Goal: Task Accomplishment & Management: Use online tool/utility

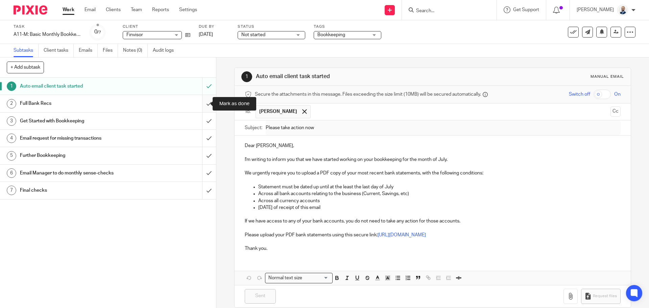
drag, startPoint x: 201, startPoint y: 100, endPoint x: 201, endPoint y: 106, distance: 5.8
click at [201, 101] on input "submit" at bounding box center [108, 103] width 216 height 17
click at [202, 117] on input "submit" at bounding box center [108, 121] width 216 height 17
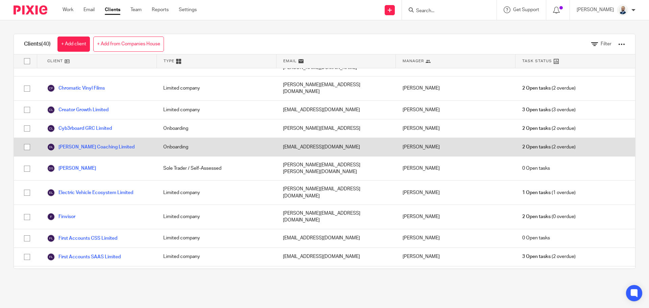
scroll to position [169, 0]
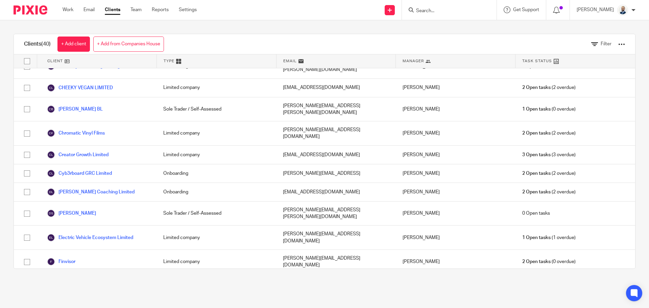
click at [618, 44] on div "Filter" at bounding box center [603, 44] width 64 height 20
click at [618, 43] on div at bounding box center [621, 44] width 7 height 7
drag, startPoint x: 541, startPoint y: 40, endPoint x: 545, endPoint y: 40, distance: 3.7
click at [542, 40] on div "Clients (40) + Add client + Add from Companies House Filter" at bounding box center [324, 44] width 621 height 20
click at [591, 41] on icon at bounding box center [594, 44] width 7 height 7
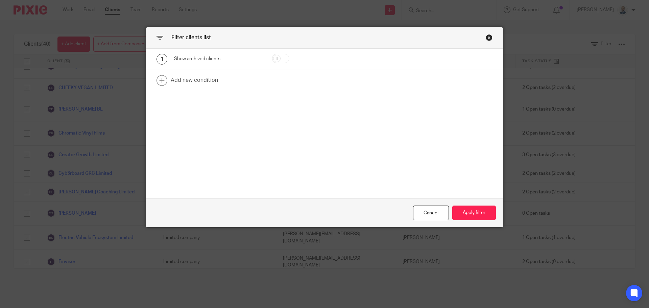
click at [284, 58] on input "checkbox" at bounding box center [280, 58] width 17 height 9
checkbox input "true"
drag, startPoint x: 457, startPoint y: 205, endPoint x: 463, endPoint y: 212, distance: 8.9
click at [460, 209] on div "Cancel Apply filter" at bounding box center [324, 212] width 356 height 28
click at [463, 212] on button "Apply filter" at bounding box center [474, 212] width 44 height 15
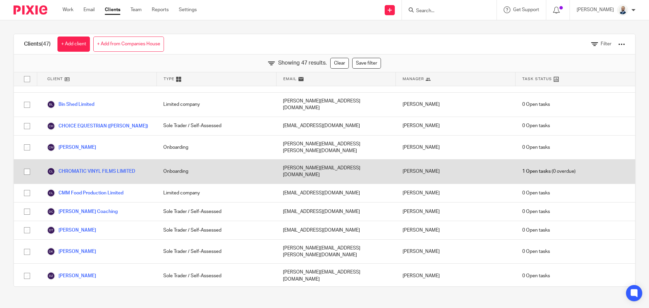
scroll to position [173, 0]
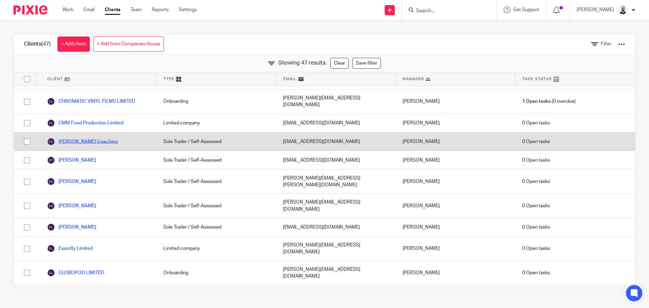
click at [83, 138] on link "David O'Grady Coaching" at bounding box center [82, 142] width 71 height 8
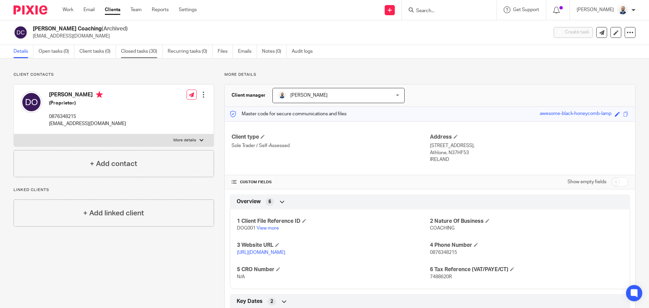
click at [151, 52] on link "Closed tasks (30)" at bounding box center [142, 51] width 42 height 13
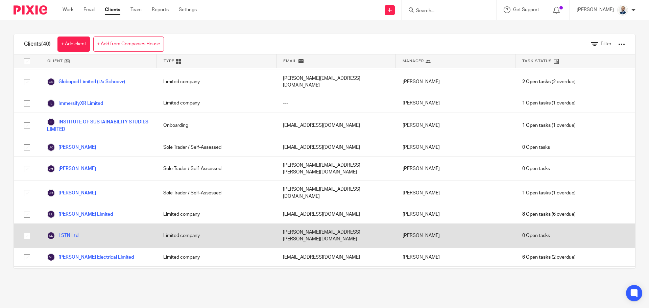
scroll to position [442, 0]
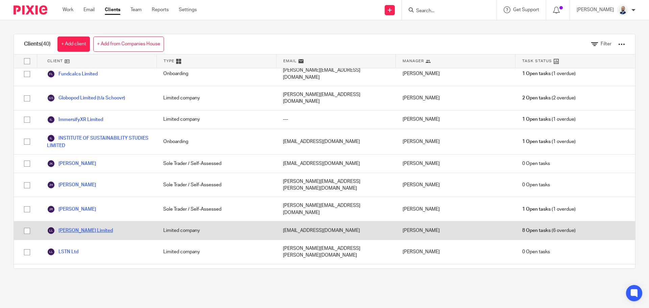
click at [95, 226] on link "[PERSON_NAME] Limited" at bounding box center [80, 230] width 66 height 8
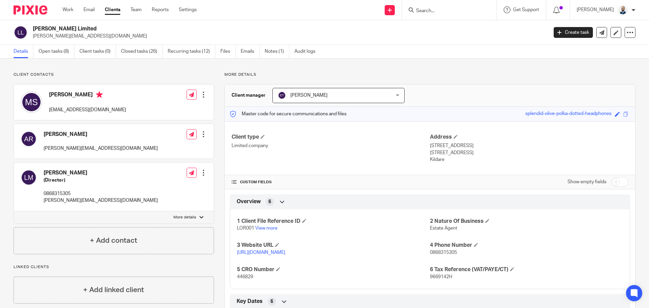
drag, startPoint x: 55, startPoint y: 62, endPoint x: 59, endPoint y: 44, distance: 18.0
click at [59, 44] on div "Lorraine Mulligan Limited lorraine@teamlorraine.ie Create task Update from Comp…" at bounding box center [324, 32] width 649 height 25
click at [57, 51] on link "Open tasks (8)" at bounding box center [57, 51] width 36 height 13
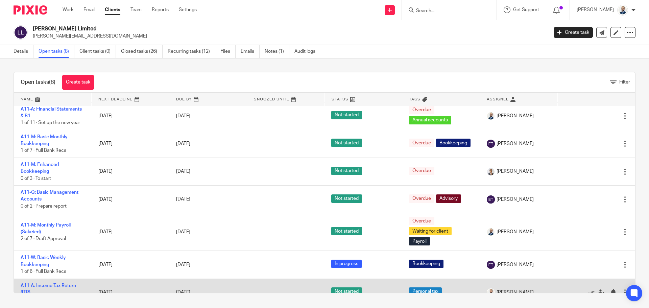
scroll to position [45, 0]
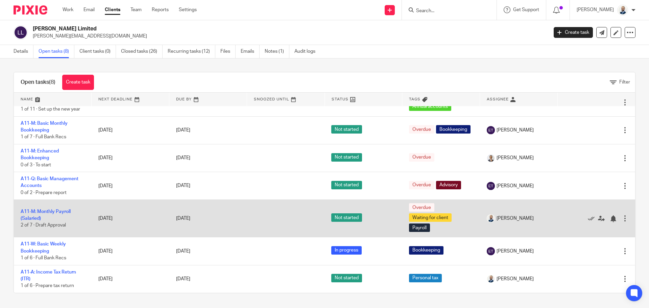
click at [51, 216] on td "A11-M: Monthly Payroll (Salaried) 2 of 7 · Draft Approval" at bounding box center [53, 219] width 78 height 38
click at [50, 212] on link "A11-M: Monthly Payroll (Salaried)" at bounding box center [46, 214] width 50 height 11
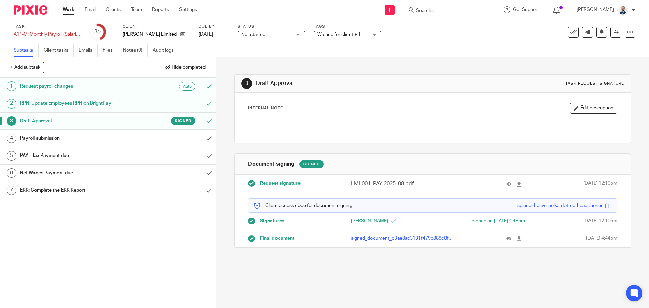
click at [120, 136] on h1 "Payroll submission" at bounding box center [78, 138] width 117 height 10
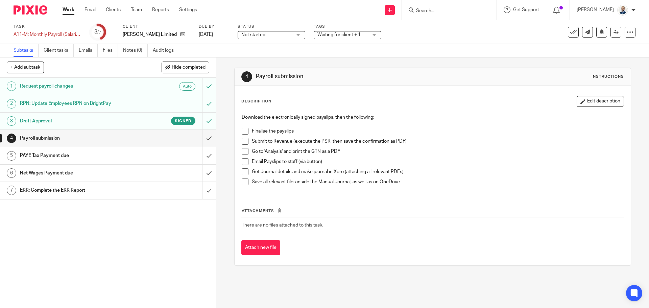
click at [243, 132] on span at bounding box center [245, 131] width 7 height 7
click at [245, 143] on span at bounding box center [245, 141] width 7 height 7
click at [244, 152] on span at bounding box center [245, 151] width 7 height 7
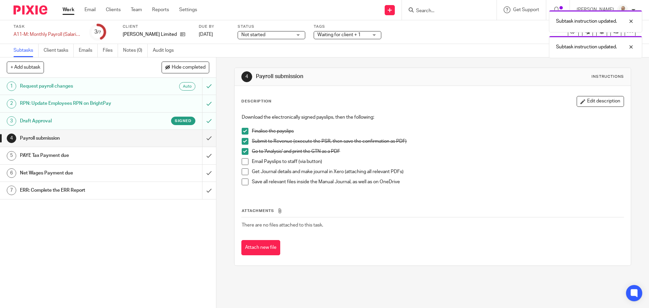
click at [243, 161] on span at bounding box center [245, 161] width 7 height 7
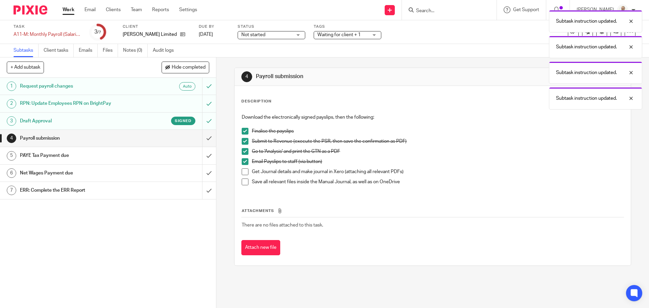
click at [242, 173] on span at bounding box center [245, 171] width 7 height 7
drag, startPoint x: 241, startPoint y: 184, endPoint x: 222, endPoint y: 164, distance: 27.2
click at [242, 183] on span at bounding box center [245, 181] width 7 height 7
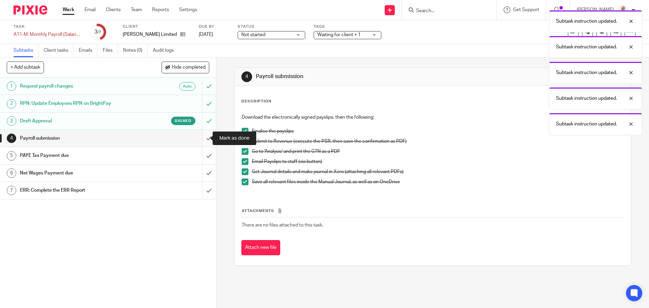
click at [209, 140] on input "submit" at bounding box center [108, 138] width 216 height 17
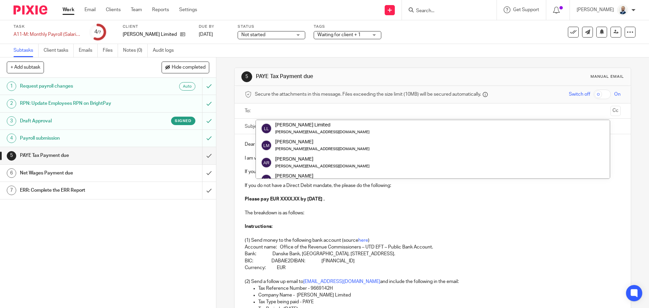
click at [308, 128] on div "[PERSON_NAME] Limited" at bounding box center [322, 125] width 94 height 7
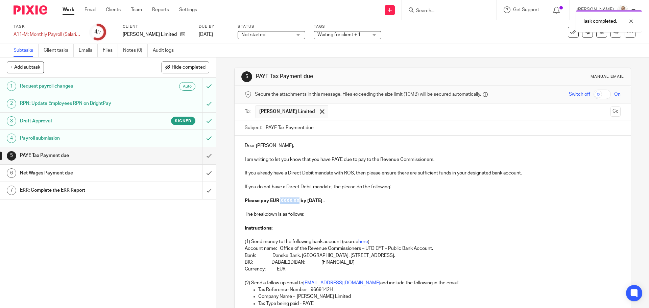
drag, startPoint x: 298, startPoint y: 200, endPoint x: 279, endPoint y: 198, distance: 18.7
click at [279, 201] on strong "Please pay EUR XXXX.XX by 14th September 2025 ." at bounding box center [285, 200] width 80 height 5
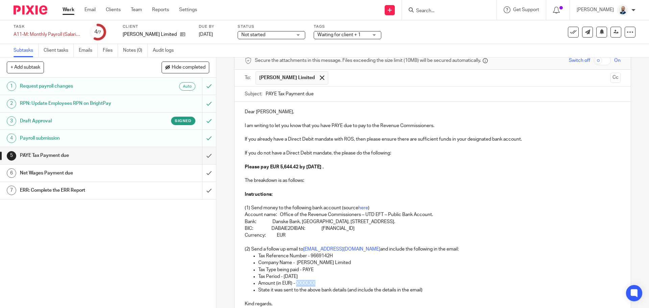
drag, startPoint x: 295, startPoint y: 283, endPoint x: 313, endPoint y: 284, distance: 18.3
click at [313, 284] on p "Amount (in EUR) - XXXX.XX" at bounding box center [439, 283] width 362 height 7
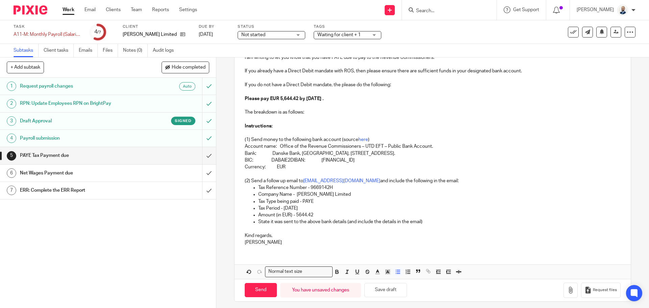
scroll to position [106, 0]
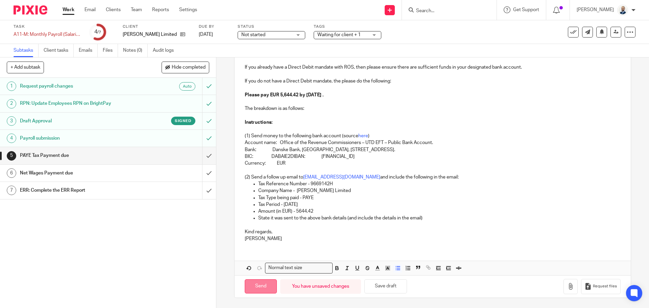
click at [259, 283] on input "Send" at bounding box center [261, 286] width 32 height 15
type input "Sent"
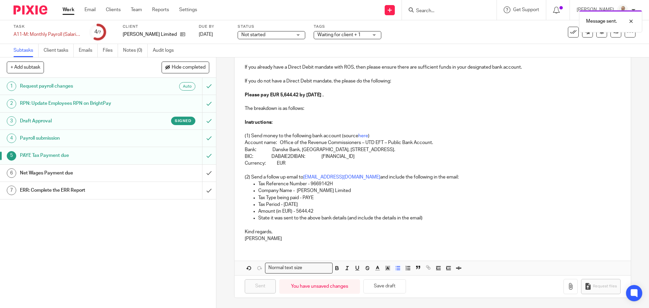
click at [142, 171] on div "Net Wages Payment due" at bounding box center [107, 173] width 175 height 10
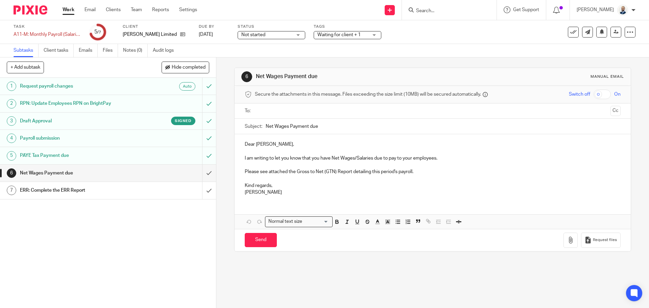
click at [267, 107] on input "text" at bounding box center [432, 111] width 350 height 8
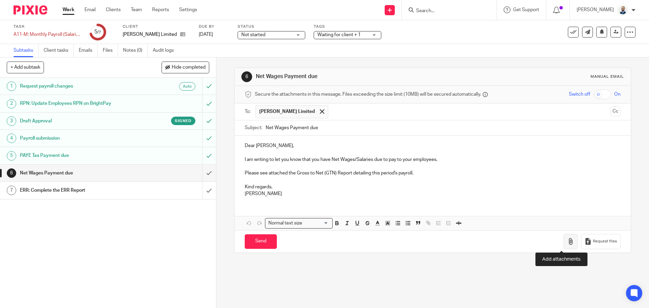
click at [567, 245] on icon "button" at bounding box center [570, 241] width 7 height 7
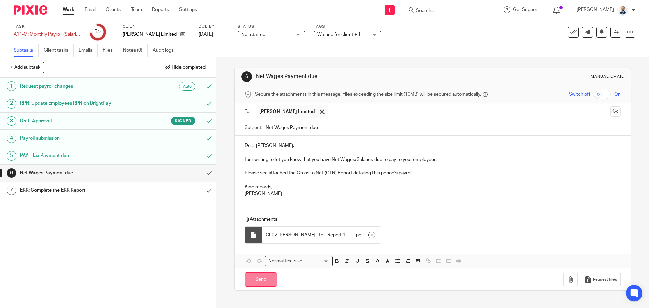
click at [262, 280] on input "Send" at bounding box center [261, 279] width 32 height 15
type input "Sent"
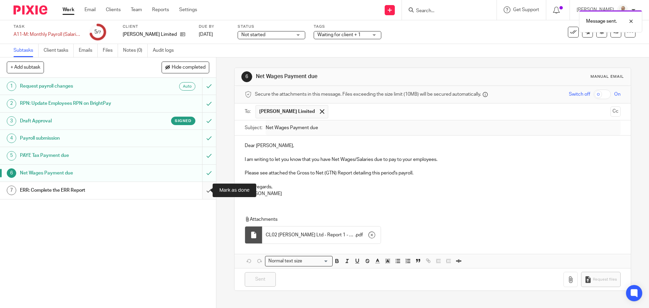
click at [201, 190] on input "submit" at bounding box center [108, 190] width 216 height 17
